Goal: Transaction & Acquisition: Purchase product/service

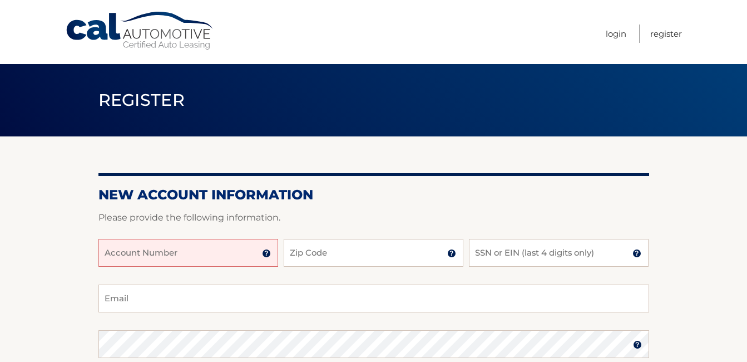
scroll to position [42, 0]
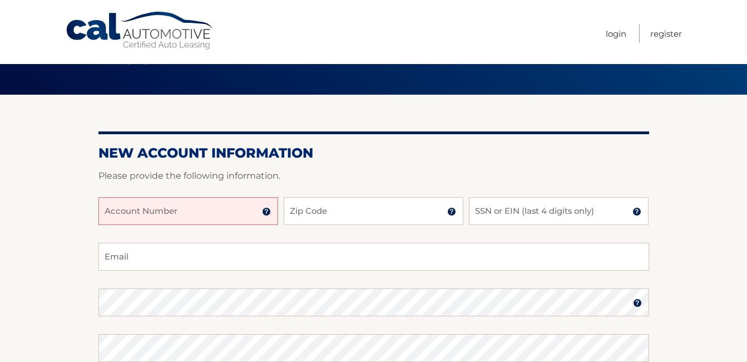
click at [189, 211] on input "Account Number" at bounding box center [188, 211] width 180 height 28
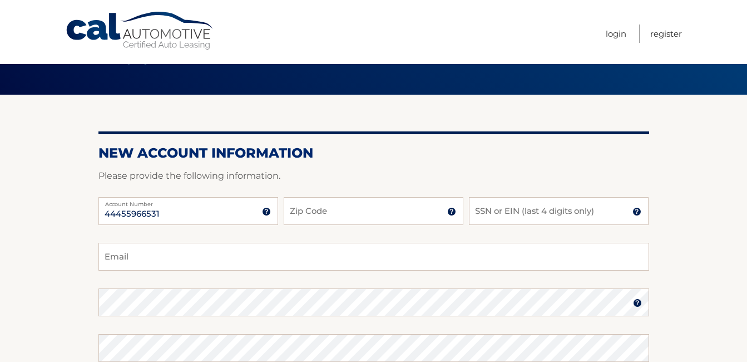
type input "44455966531"
click at [340, 207] on input "Zip Code" at bounding box center [374, 211] width 180 height 28
type input "11782"
click at [518, 217] on input "SSN or EIN (last 4 digits only)" at bounding box center [559, 211] width 180 height 28
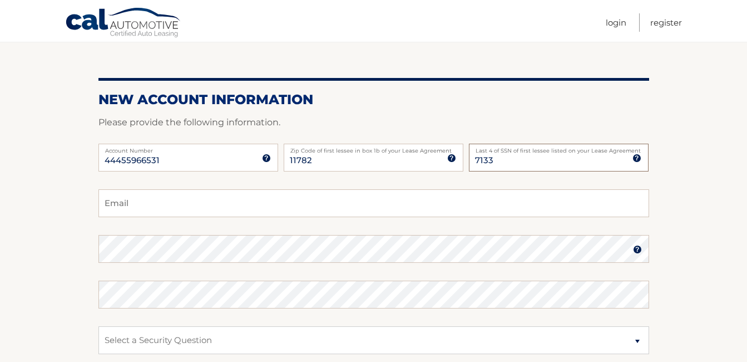
scroll to position [97, 0]
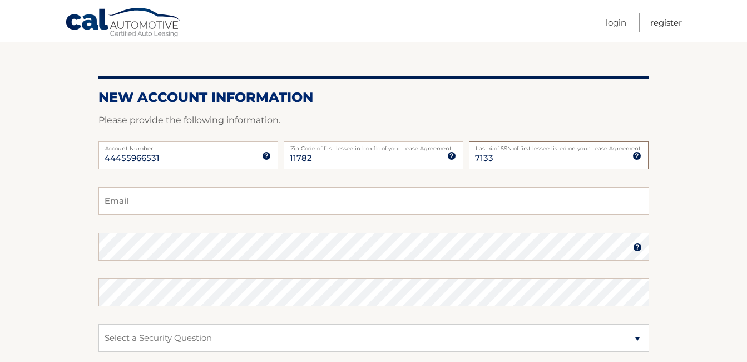
type input "7133"
click at [331, 200] on input "Email" at bounding box center [373, 201] width 551 height 28
type input "crowe531@verizon.net"
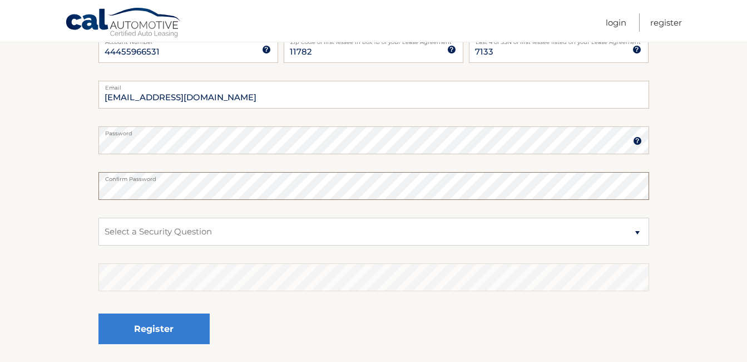
scroll to position [209, 0]
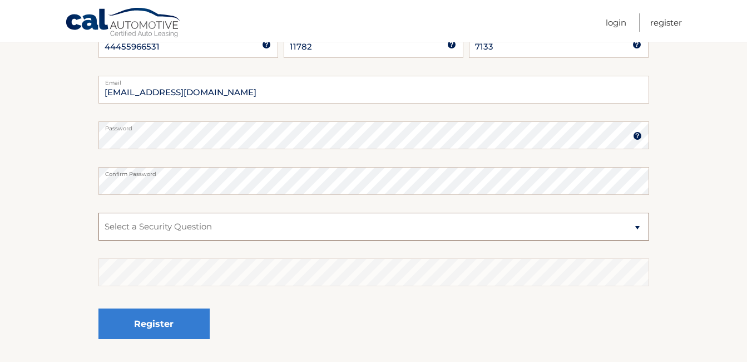
click at [633, 225] on select "Select a Security Question What was the name of your elementary school? What is…" at bounding box center [373, 227] width 551 height 28
select select "1"
click at [98, 213] on select "Select a Security Question What was the name of your elementary school? What is…" at bounding box center [373, 227] width 551 height 28
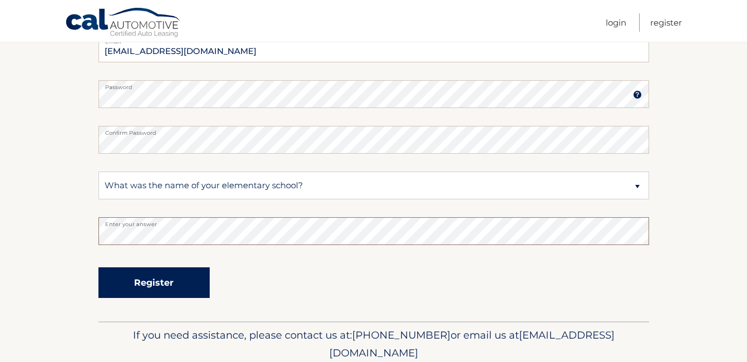
scroll to position [250, 0]
click at [187, 284] on button "Register" at bounding box center [153, 282] width 111 height 31
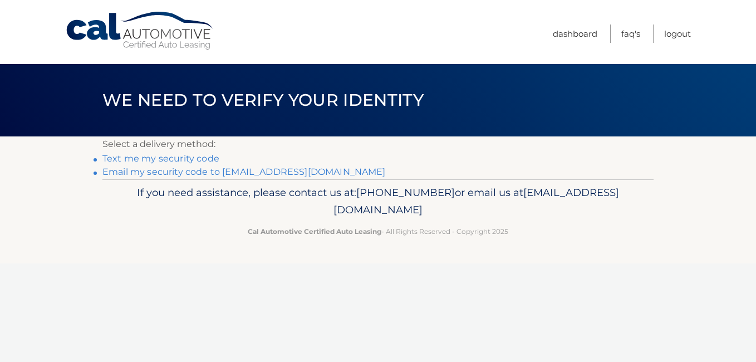
click at [213, 172] on link "Email my security code to [EMAIL_ADDRESS][DOMAIN_NAME]" at bounding box center [243, 171] width 283 height 11
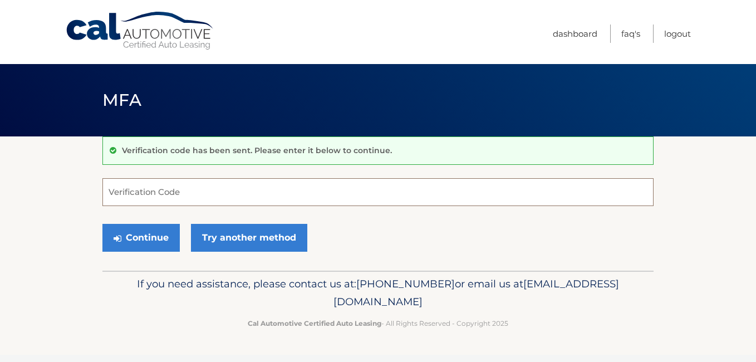
click at [188, 186] on input "Verification Code" at bounding box center [377, 192] width 551 height 28
paste input "546123"
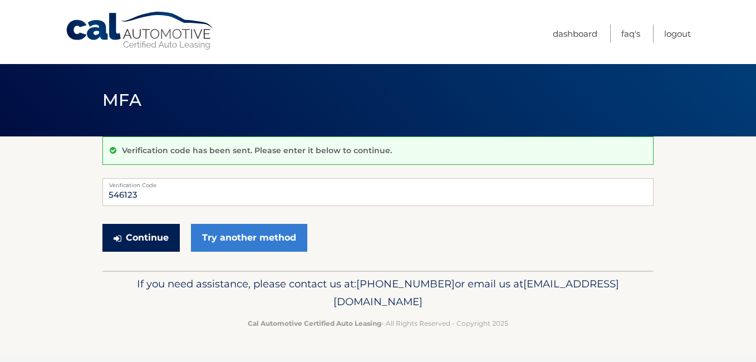
click at [149, 238] on button "Continue" at bounding box center [140, 238] width 77 height 28
click at [152, 241] on button "Continue" at bounding box center [140, 238] width 77 height 28
click at [156, 191] on input "546123" at bounding box center [377, 192] width 551 height 28
type input "546123"
click at [142, 239] on button "Continue" at bounding box center [140, 238] width 77 height 28
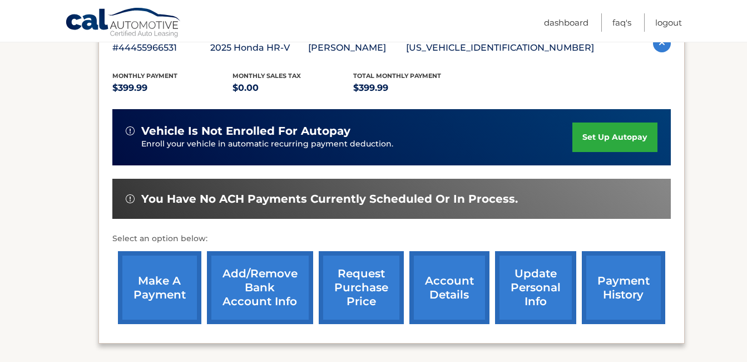
scroll to position [223, 0]
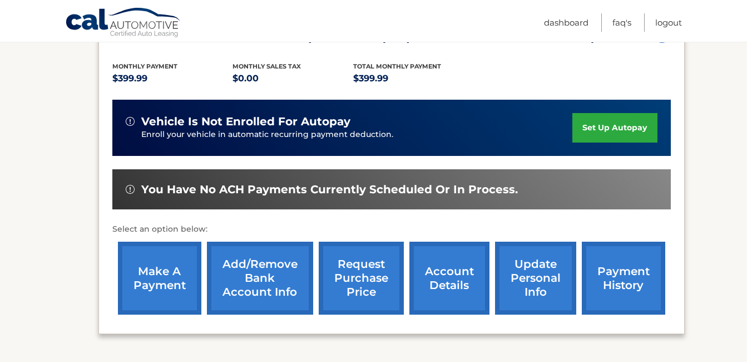
click at [170, 285] on link "make a payment" at bounding box center [159, 277] width 83 height 73
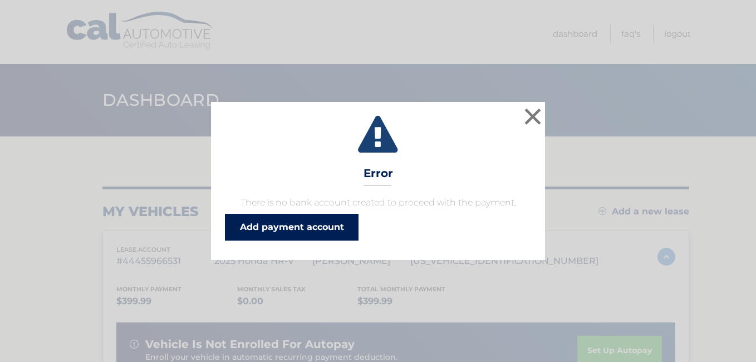
click at [324, 225] on link "Add payment account" at bounding box center [292, 227] width 134 height 27
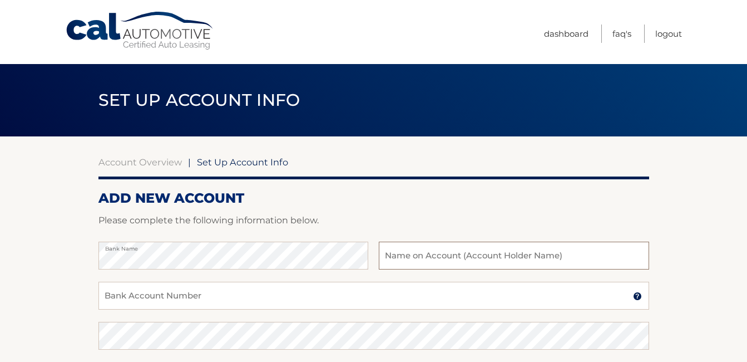
click at [446, 260] on input "text" at bounding box center [514, 255] width 270 height 28
type input "Gina M Crowe"
click at [315, 308] on input "Bank Account Number" at bounding box center [373, 296] width 551 height 28
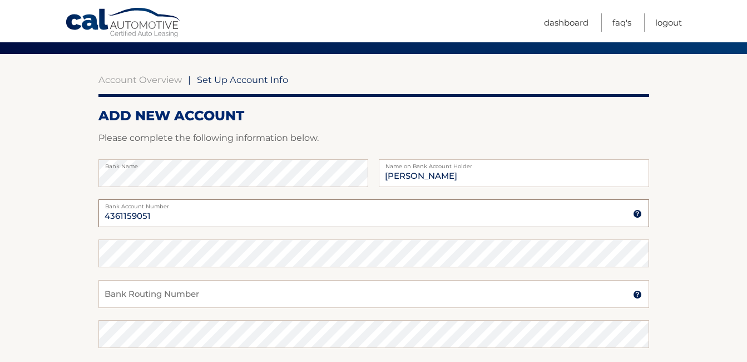
scroll to position [83, 0]
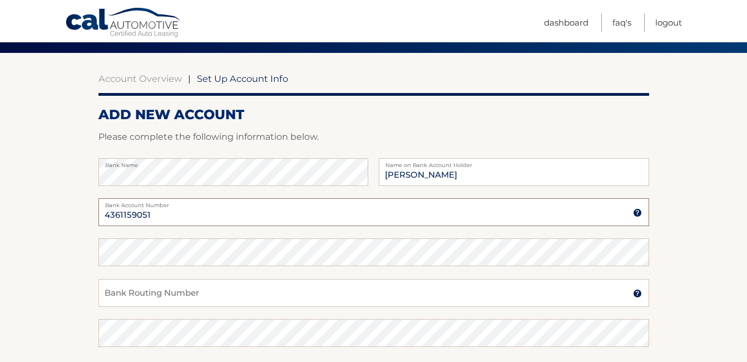
type input "4361159051"
click at [181, 294] on input "Bank Routing Number" at bounding box center [373, 293] width 551 height 28
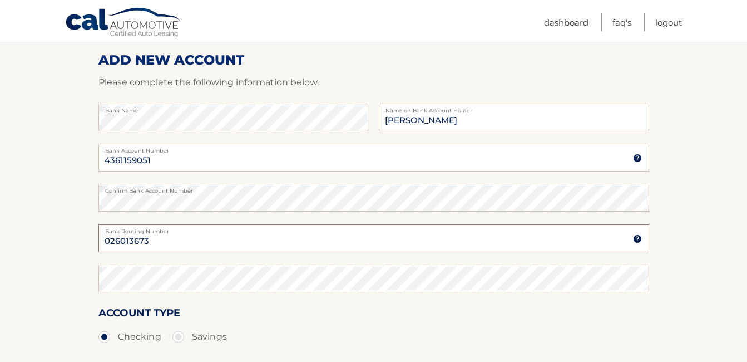
scroll to position [139, 0]
type input "026013673"
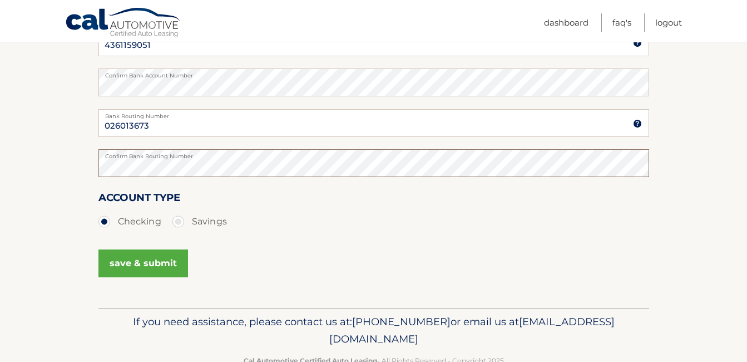
scroll to position [264, 0]
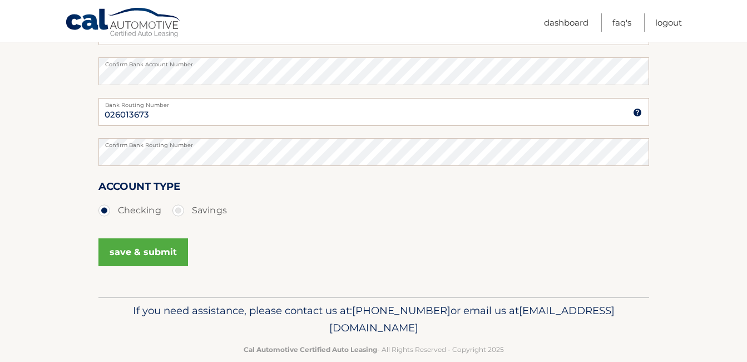
click at [161, 251] on button "save & submit" at bounding box center [143, 252] width 90 height 28
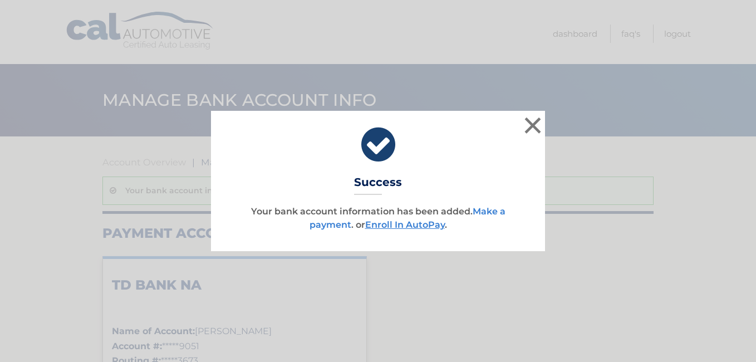
click at [497, 211] on link "Make a payment" at bounding box center [407, 218] width 196 height 24
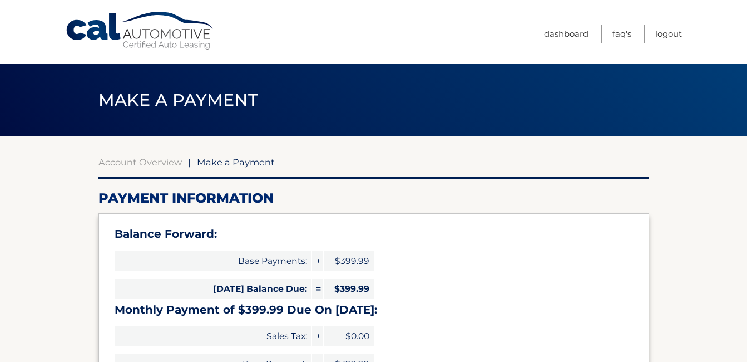
select select "YWEzYmIwNWItNTg4ZC00YjUzLTk4NWMtYzU1MzJlMjUwMWVj"
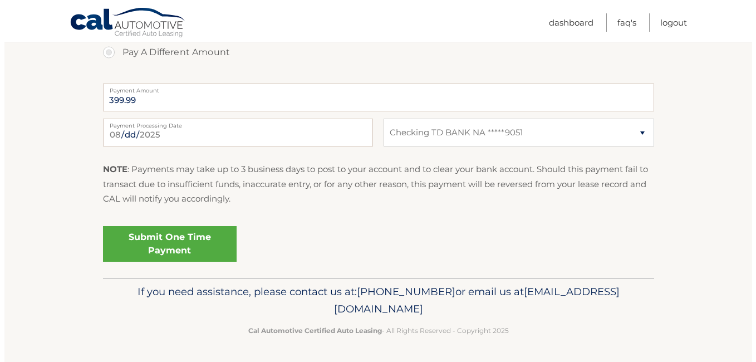
scroll to position [481, 0]
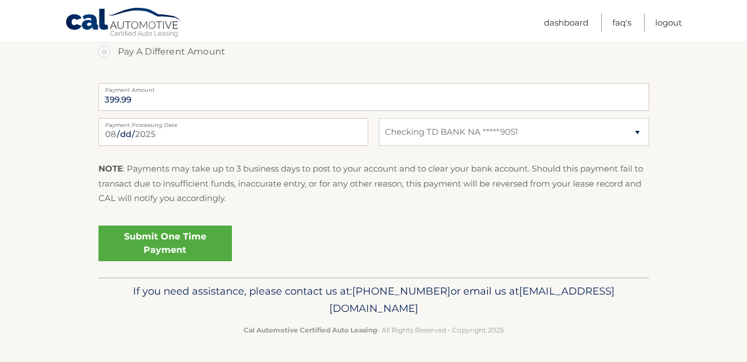
click at [182, 238] on link "Submit One Time Payment" at bounding box center [165, 243] width 134 height 36
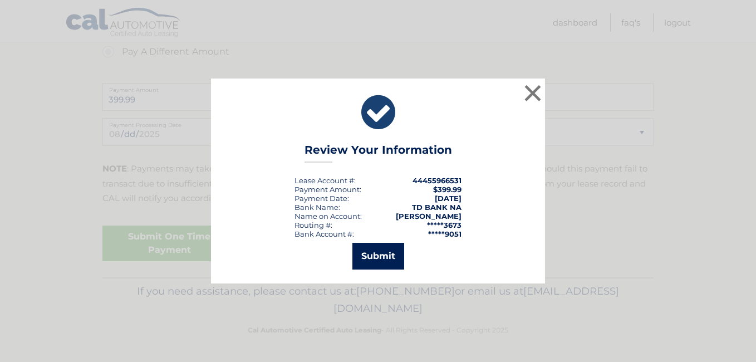
click at [388, 262] on button "Submit" at bounding box center [378, 256] width 52 height 27
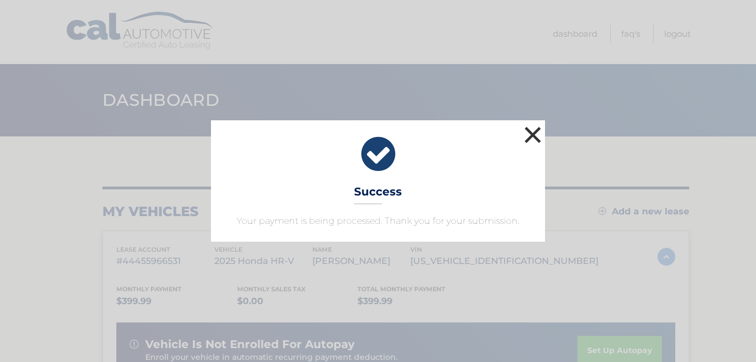
click at [531, 132] on button "×" at bounding box center [532, 135] width 22 height 22
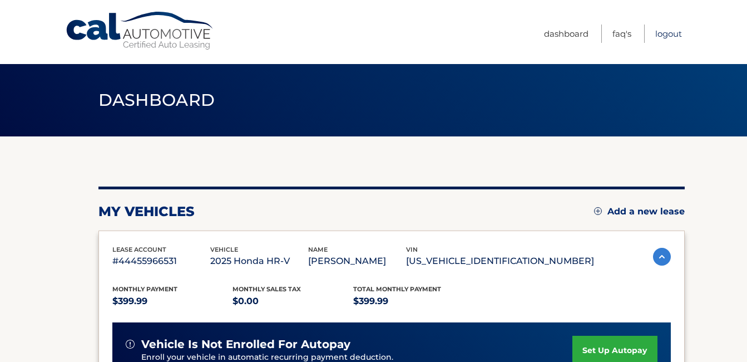
click at [673, 34] on link "Logout" at bounding box center [668, 33] width 27 height 18
